Goal: Browse casually

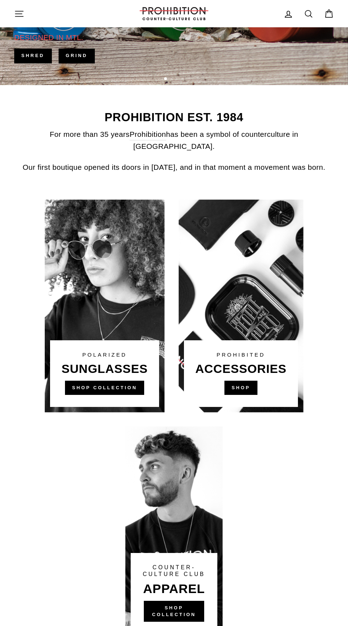
scroll to position [231, 0]
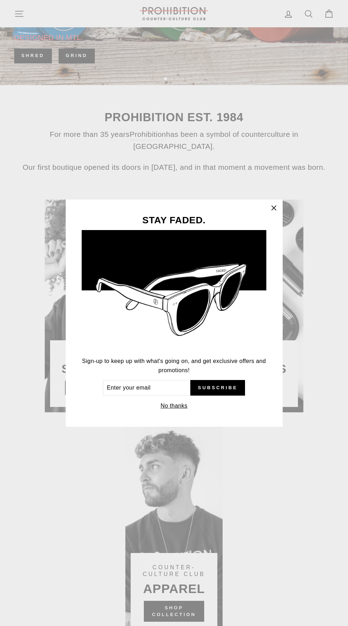
click at [175, 411] on button "No thanks" at bounding box center [173, 406] width 31 height 10
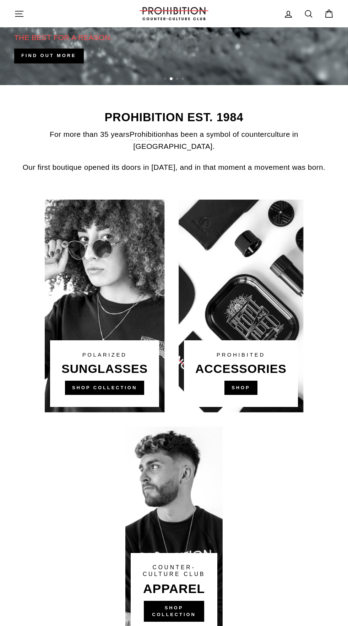
click at [280, 340] on link at bounding box center [240, 306] width 124 height 213
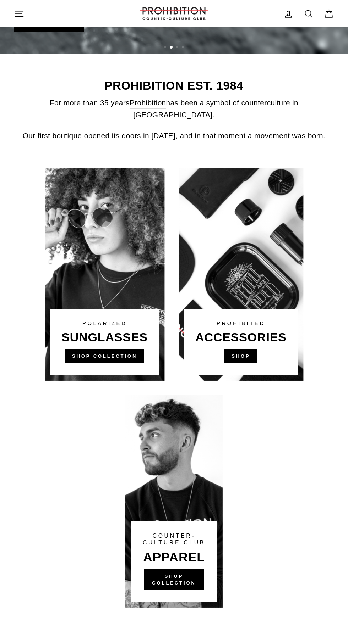
scroll to position [285, 0]
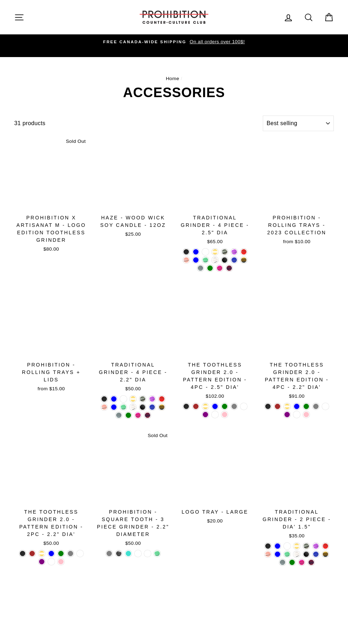
select select "best-selling"
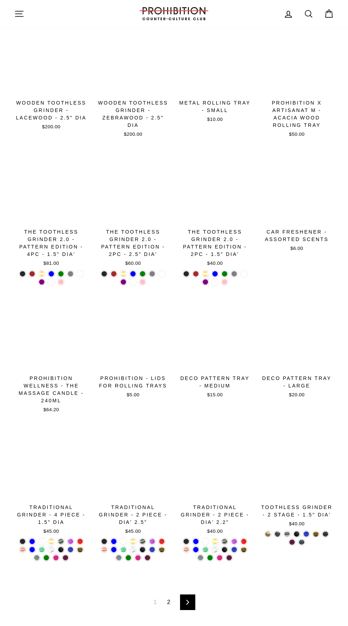
scroll to position [558, 0]
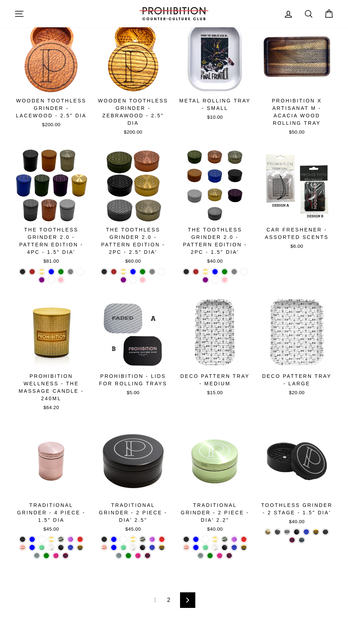
click at [186, 598] on icon at bounding box center [187, 600] width 5 height 5
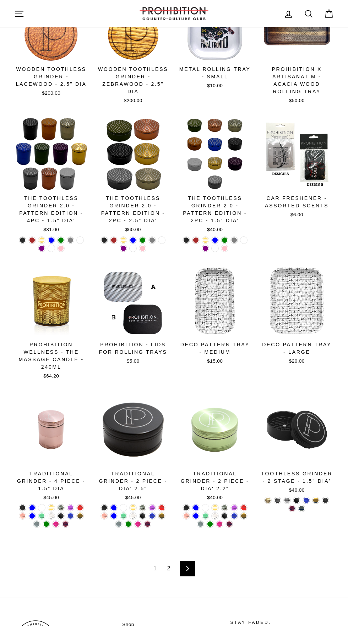
scroll to position [612, 0]
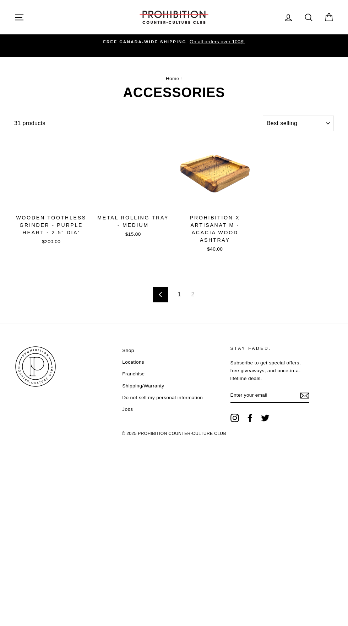
select select "best-selling"
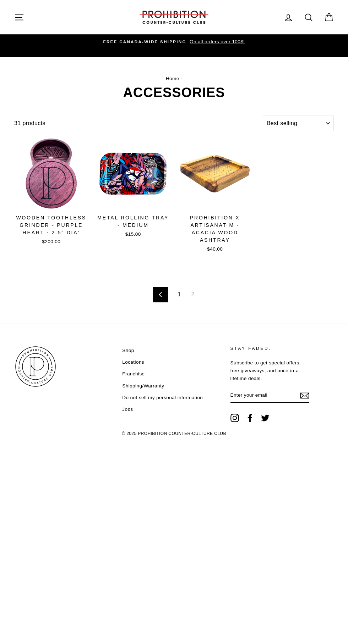
click at [160, 292] on icon at bounding box center [160, 294] width 5 height 5
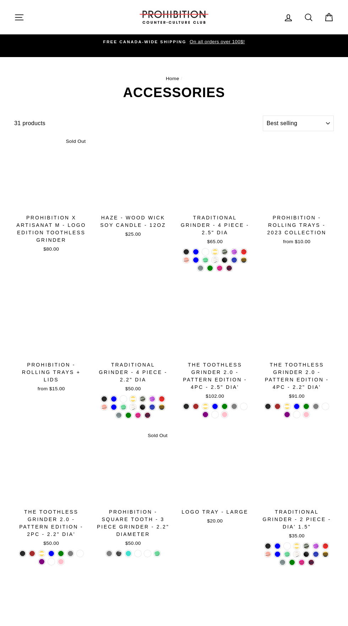
select select "best-selling"
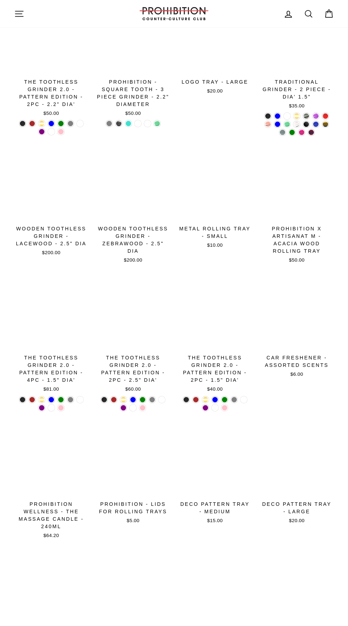
scroll to position [423, 0]
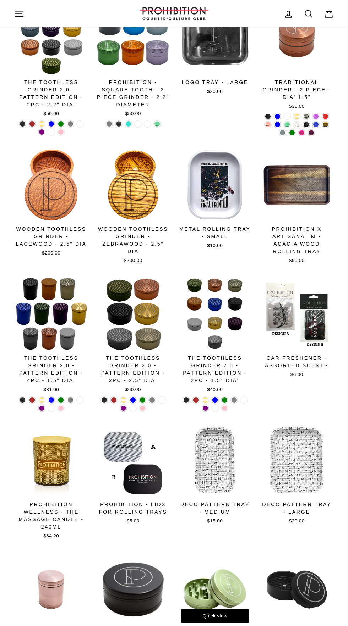
click at [218, 566] on div at bounding box center [215, 590] width 74 height 74
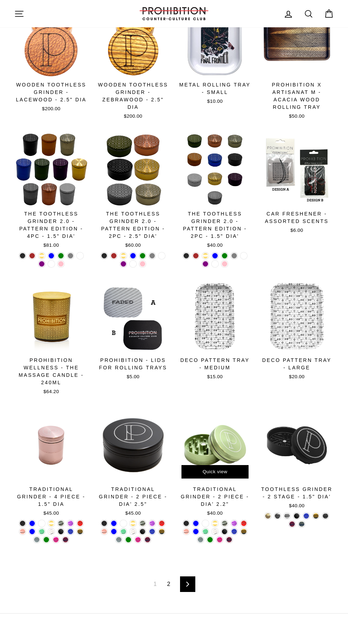
scroll to position [565, 0]
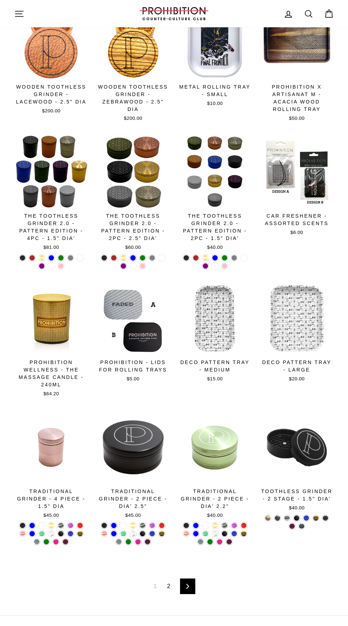
click at [190, 579] on link "Next" at bounding box center [187, 587] width 15 height 16
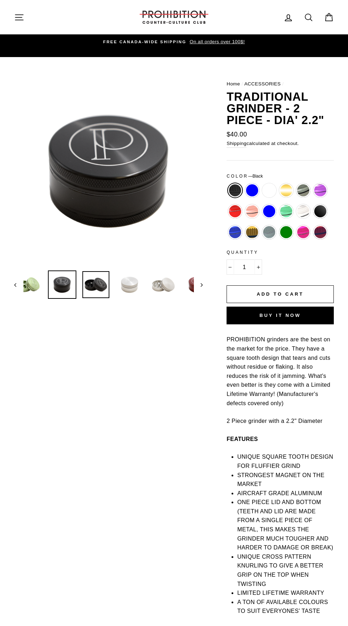
click at [104, 290] on img at bounding box center [95, 284] width 27 height 27
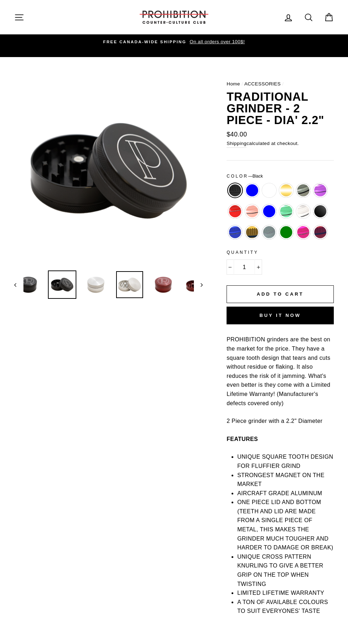
click at [128, 294] on img at bounding box center [129, 284] width 27 height 27
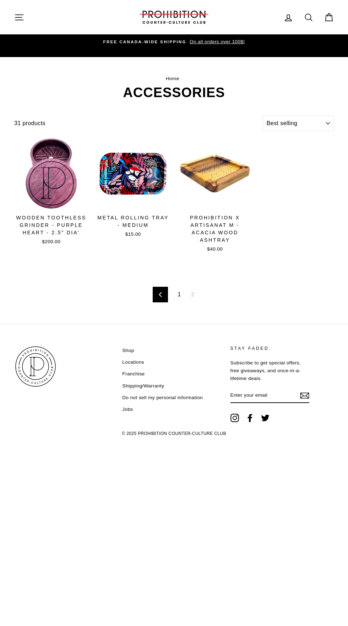
select select "best-selling"
click at [19, 17] on icon "button" at bounding box center [19, 17] width 8 height 5
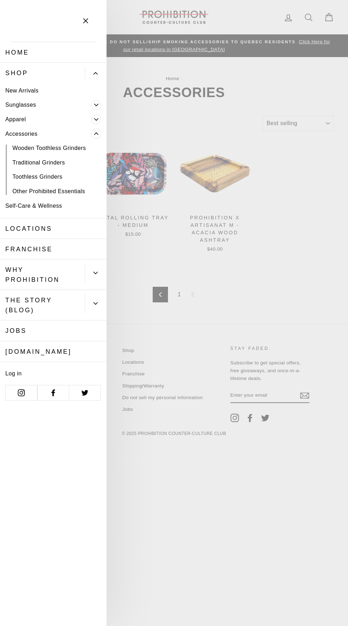
click at [47, 175] on link "Toothless Grinders" at bounding box center [53, 177] width 106 height 15
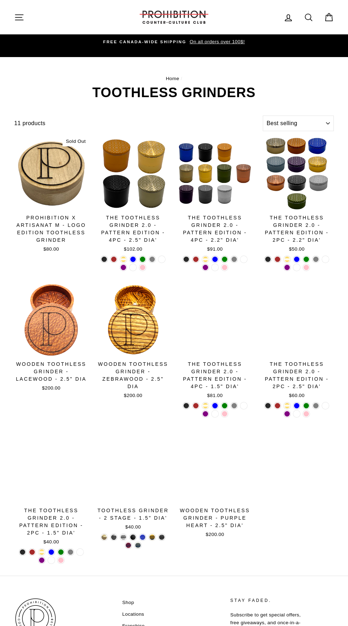
select select "best-selling"
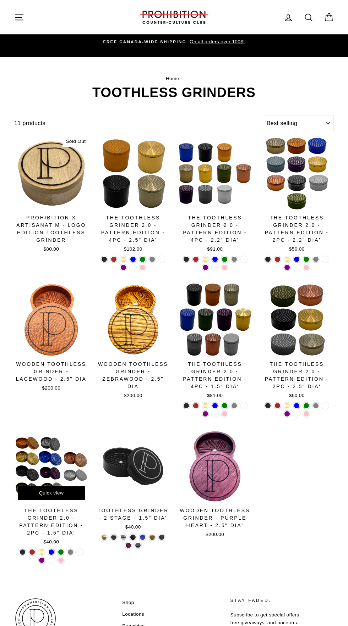
click at [68, 461] on div at bounding box center [51, 466] width 75 height 75
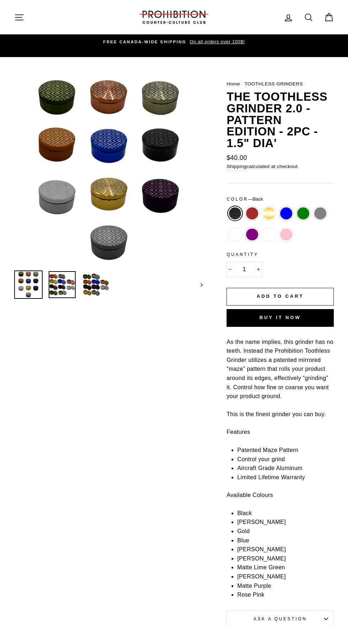
click at [62, 294] on img at bounding box center [62, 284] width 27 height 27
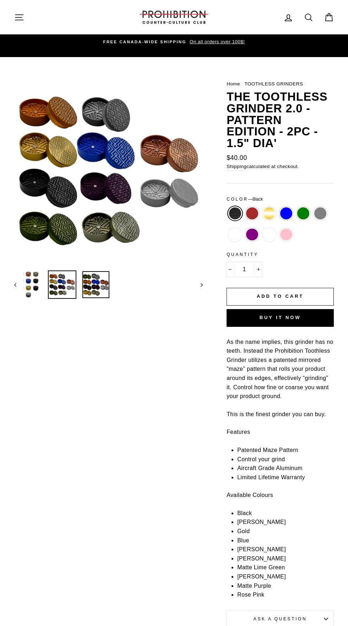
click at [105, 296] on img at bounding box center [95, 284] width 27 height 27
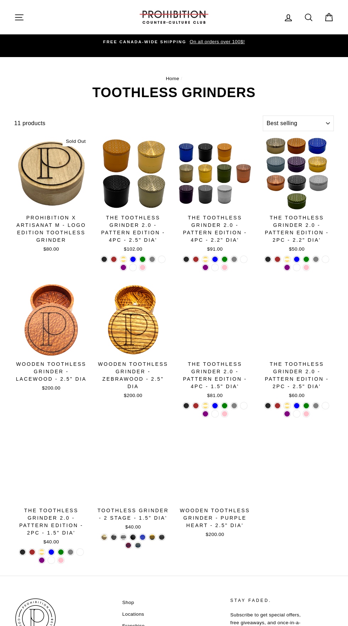
select select "best-selling"
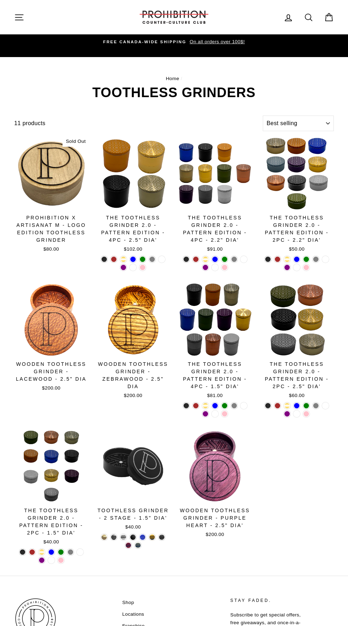
click at [19, 17] on icon "button" at bounding box center [19, 17] width 8 height 5
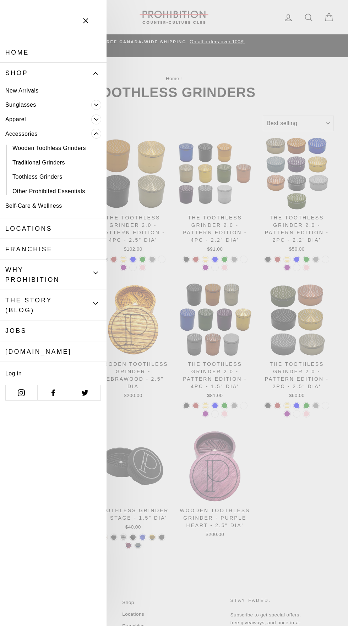
click at [62, 191] on link "Other Prohibited Essentials" at bounding box center [53, 191] width 106 height 15
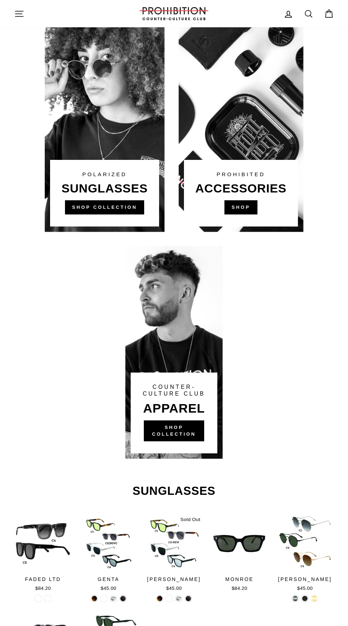
scroll to position [419, 0]
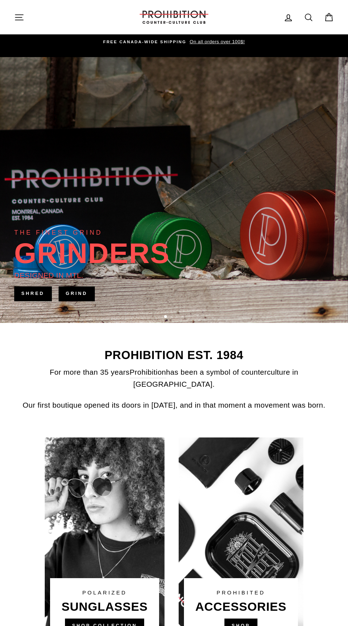
click at [24, 13] on icon "button" at bounding box center [19, 17] width 10 height 10
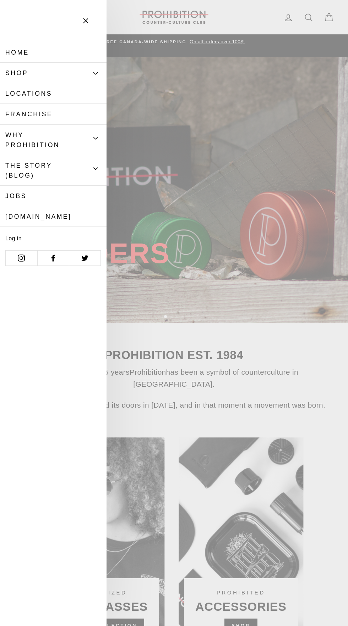
click at [76, 76] on link "Shop" at bounding box center [42, 73] width 85 height 21
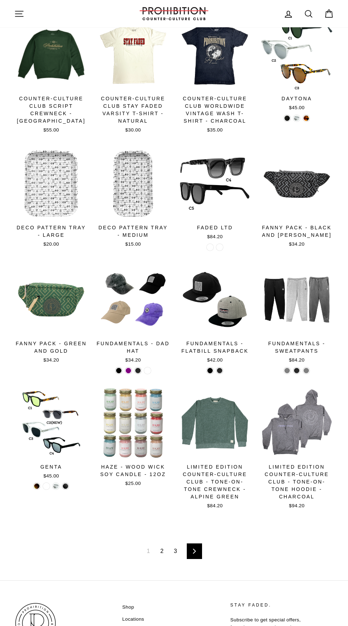
click at [198, 550] on link "Next" at bounding box center [194, 552] width 15 height 16
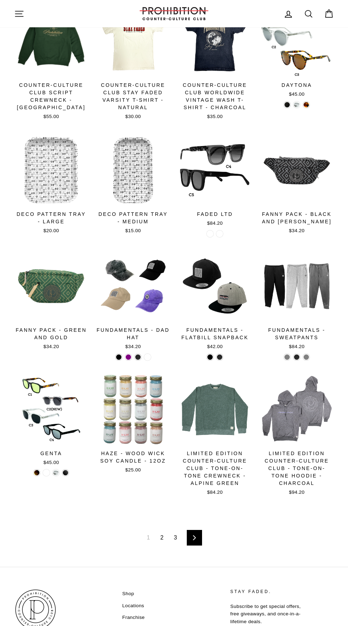
scroll to position [549, 0]
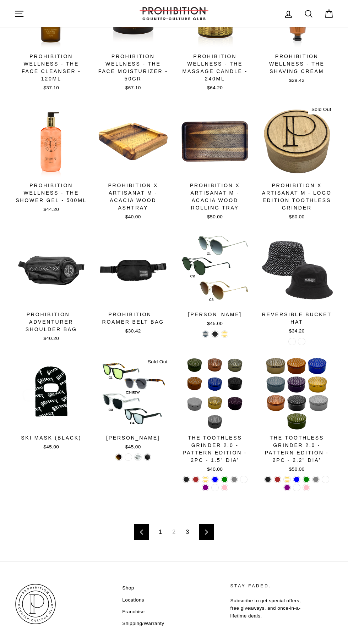
click at [205, 530] on icon at bounding box center [206, 532] width 3 height 5
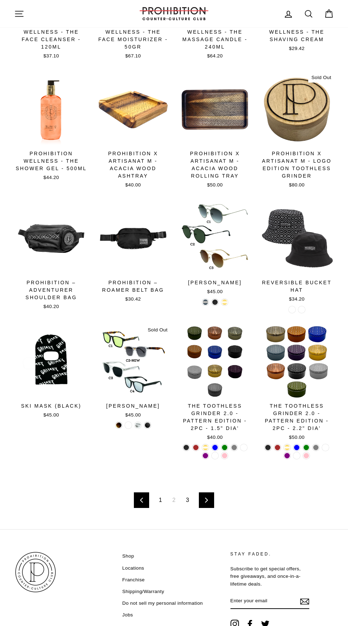
scroll to position [605, 0]
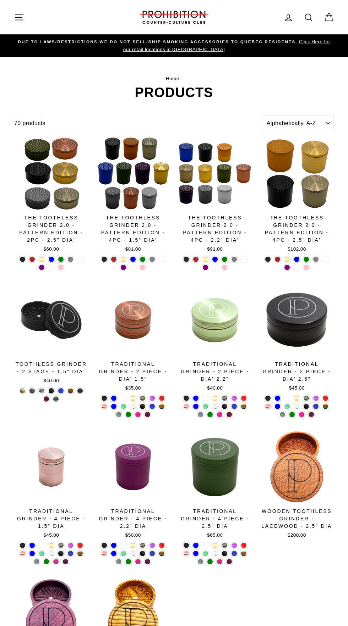
click at [19, 17] on icon "button" at bounding box center [19, 17] width 8 height 5
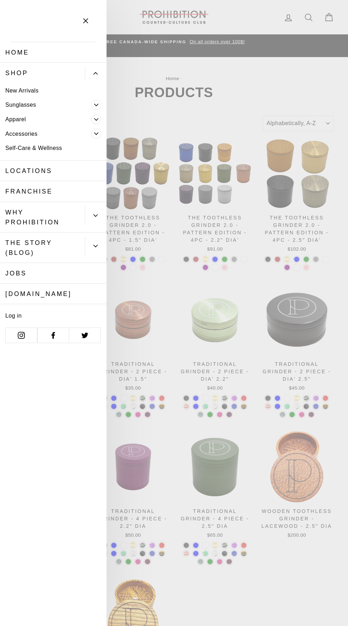
click at [99, 137] on span "Primary" at bounding box center [96, 134] width 10 height 10
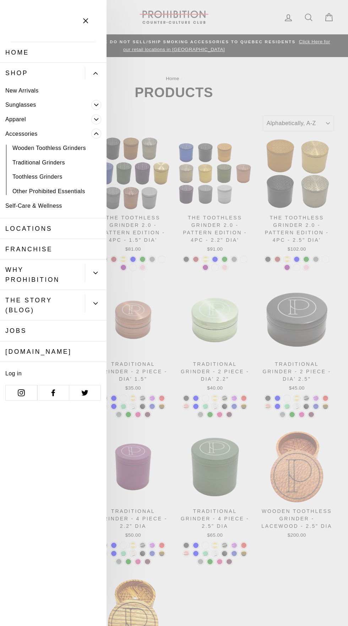
click at [72, 192] on link "Other Prohibited Essentials" at bounding box center [53, 191] width 106 height 15
click at [270, 381] on main "Home / Products Filter 70 products Sort Sort Featured Best selling Alphabetical…" at bounding box center [174, 411] width 348 height 708
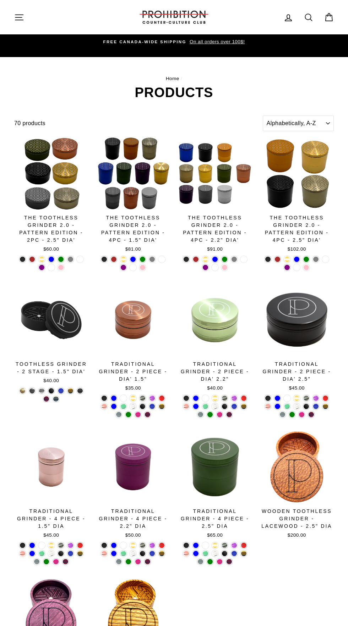
click at [19, 17] on icon "button" at bounding box center [19, 17] width 8 height 5
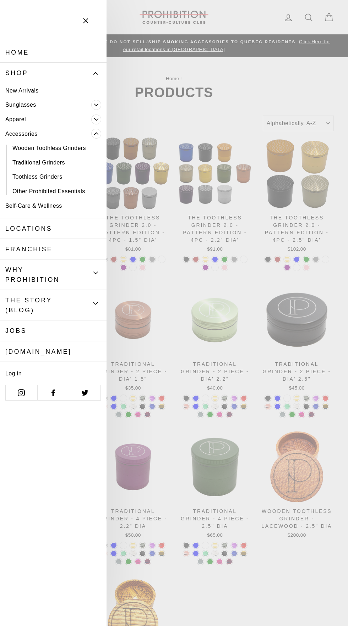
click at [69, 328] on link "Jobs" at bounding box center [53, 331] width 106 height 21
